Goal: Download file/media

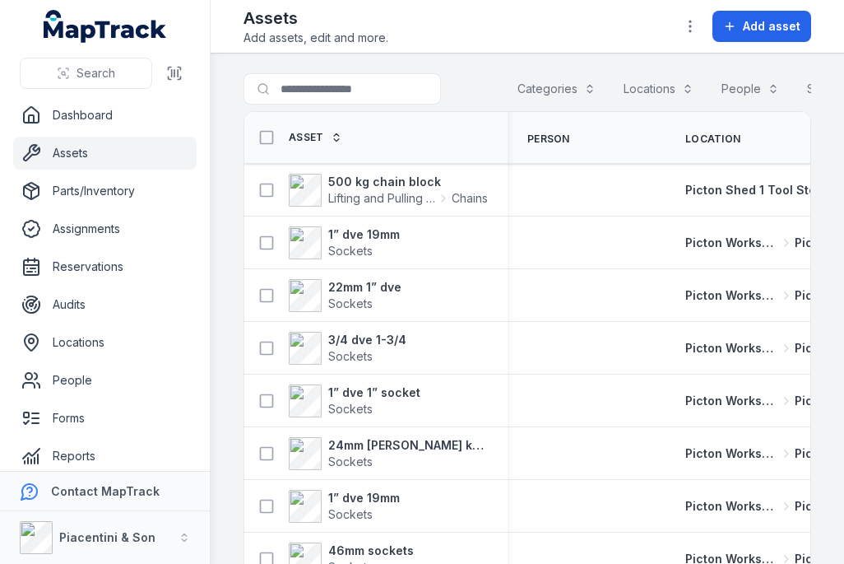
click at [572, 99] on div "Categories" at bounding box center [557, 88] width 100 height 31
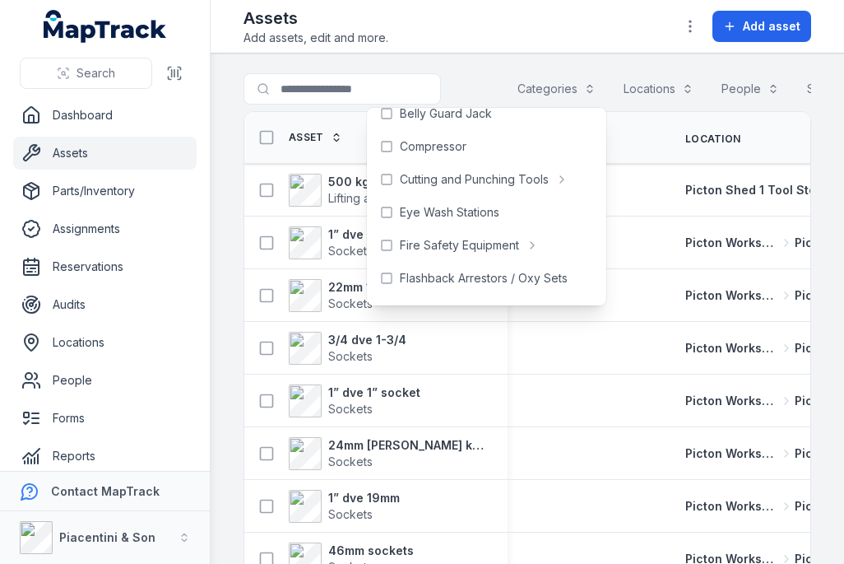
scroll to position [79, 0]
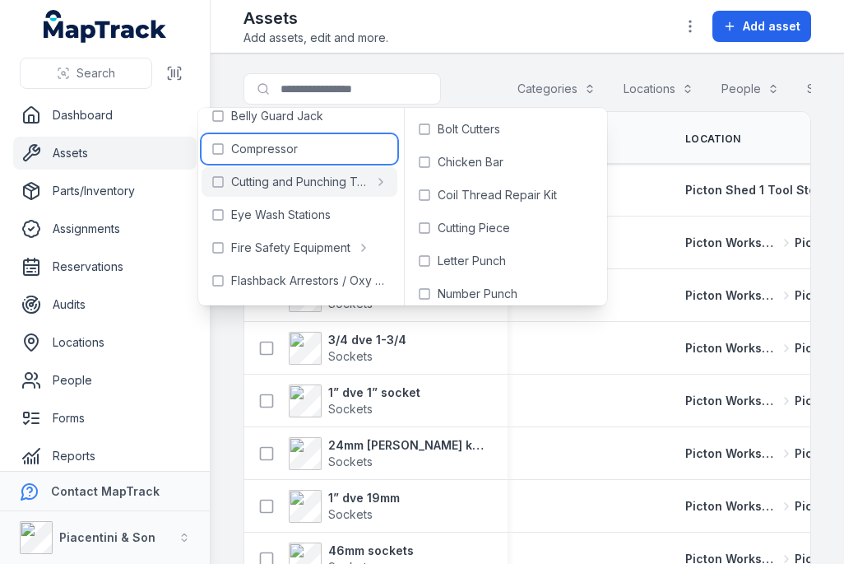
click at [302, 159] on div "Compressor" at bounding box center [300, 149] width 196 height 30
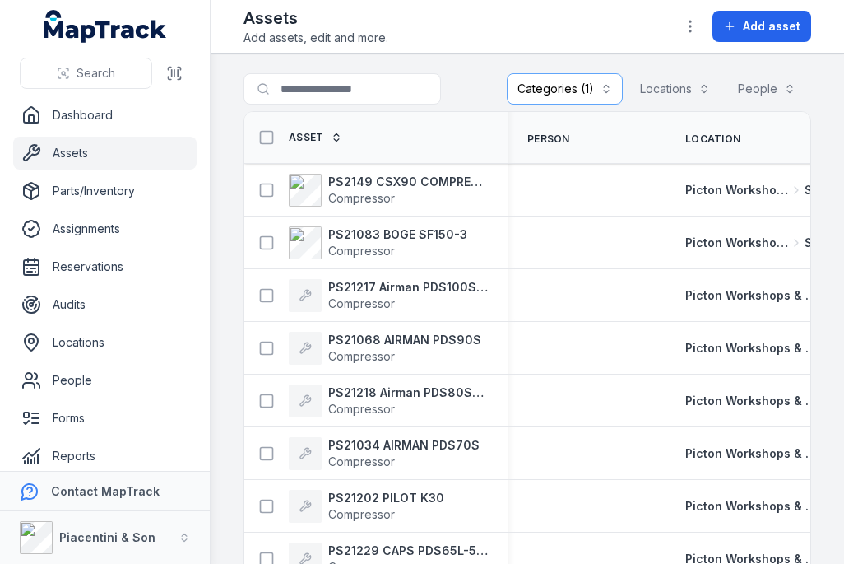
click at [376, 194] on span "Compressor" at bounding box center [361, 198] width 67 height 14
click at [369, 205] on span "Compressor" at bounding box center [361, 198] width 67 height 14
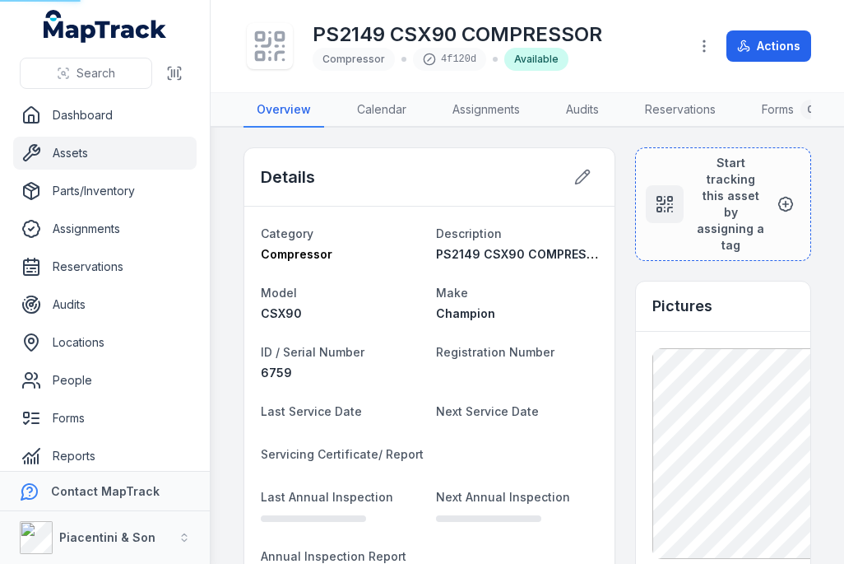
click at [380, 195] on div "Details" at bounding box center [429, 177] width 370 height 58
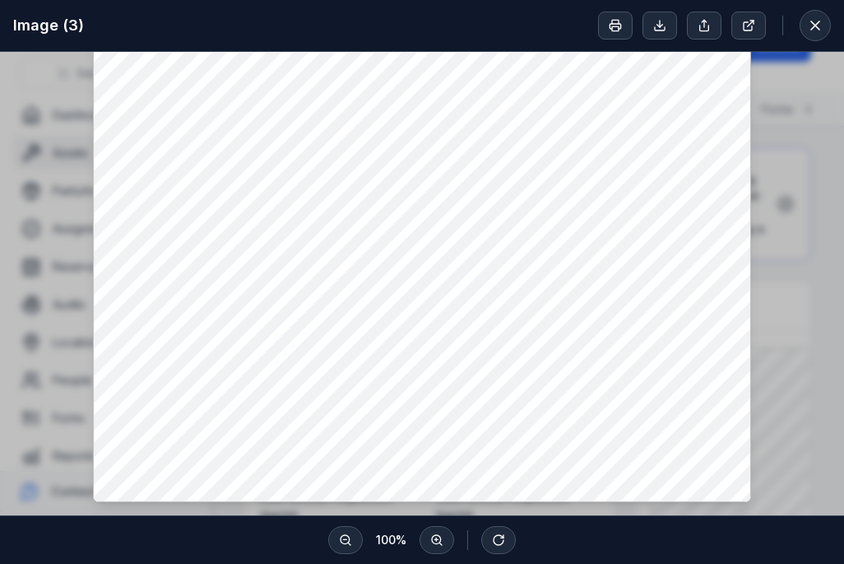
scroll to position [57, 0]
click at [820, 13] on button at bounding box center [815, 25] width 31 height 31
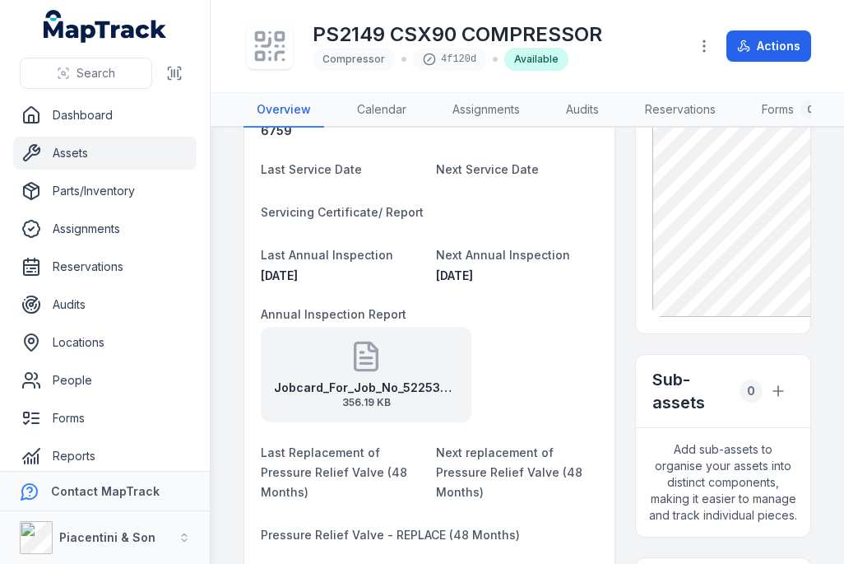
scroll to position [240, 0]
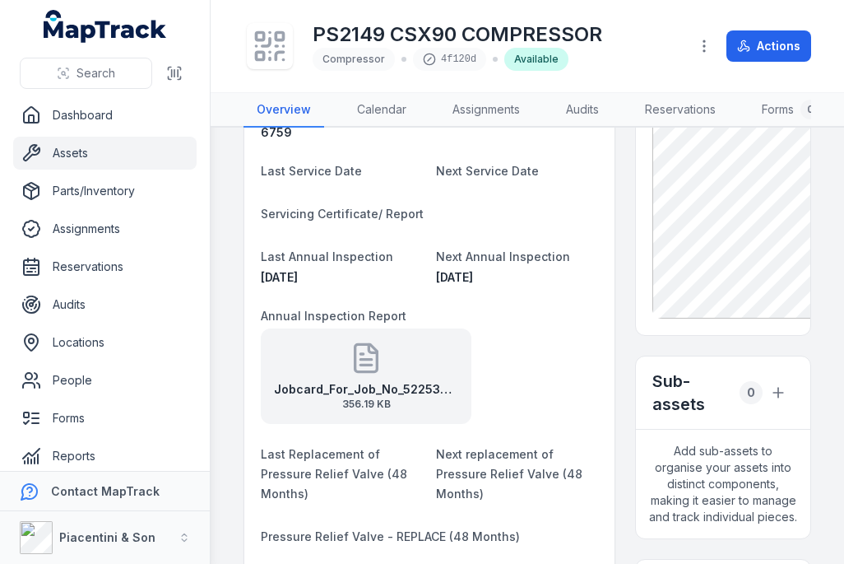
click at [384, 376] on div "Jobcard_For_Job_No_522536_31-10-2024_1129 356.19 KB" at bounding box center [366, 375] width 211 height 95
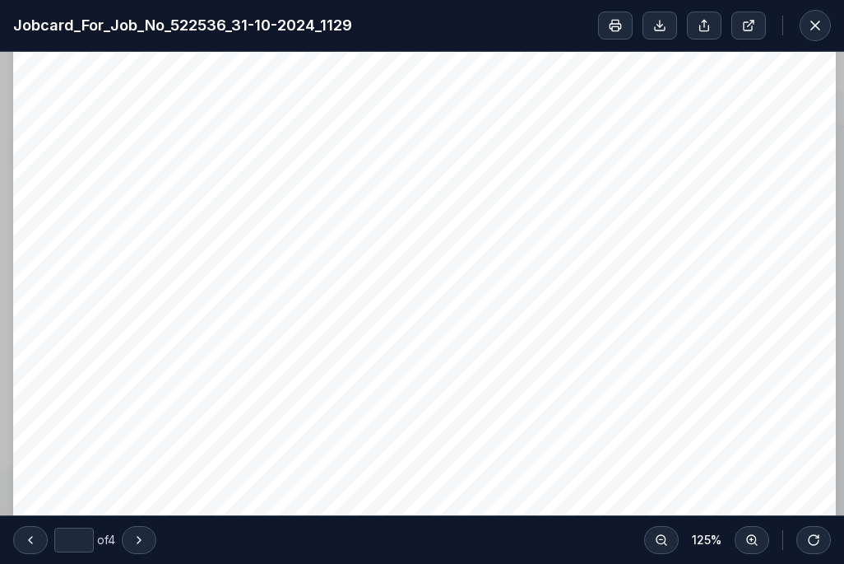
type input "*"
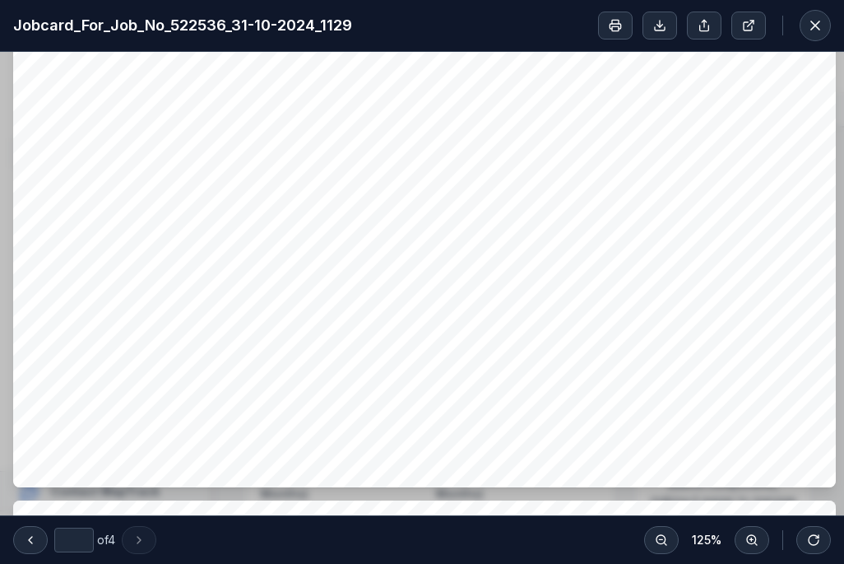
scroll to position [3105, 0]
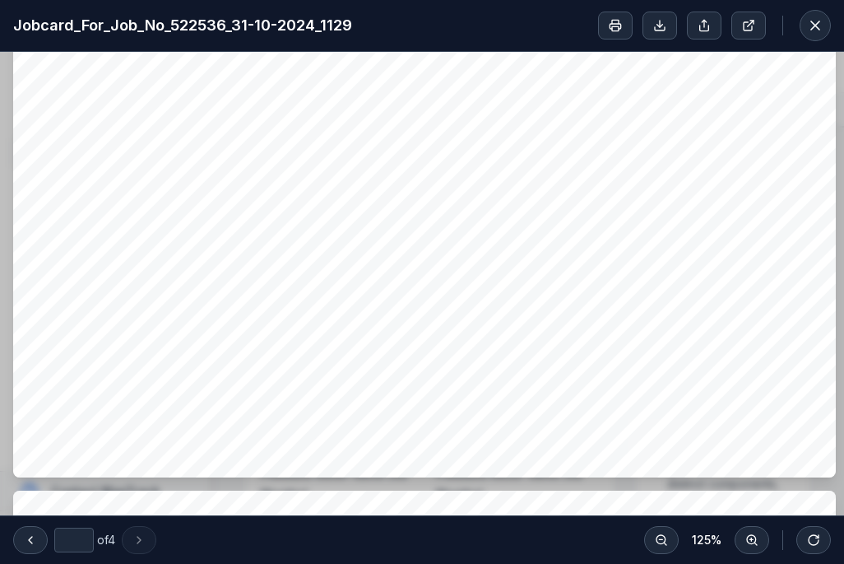
click at [823, 23] on icon at bounding box center [815, 25] width 16 height 16
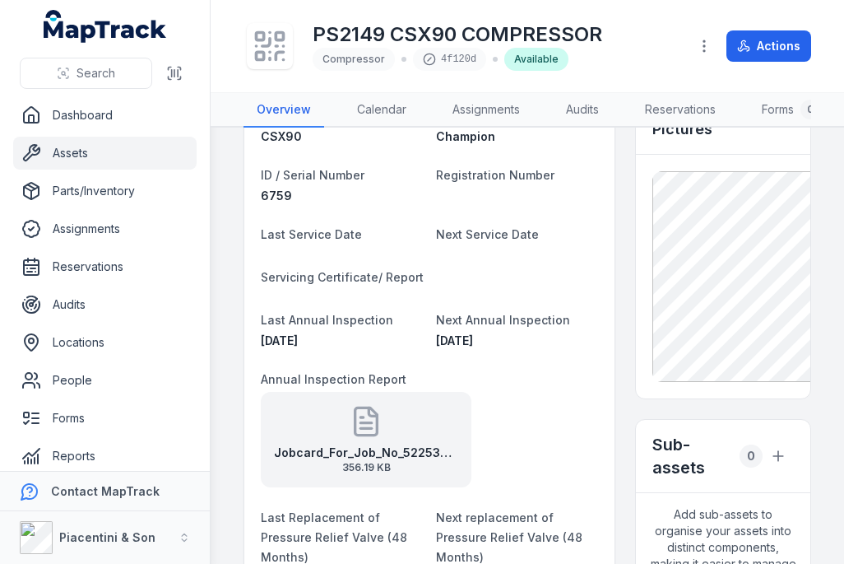
scroll to position [175, 0]
